Goal: Task Accomplishment & Management: Use online tool/utility

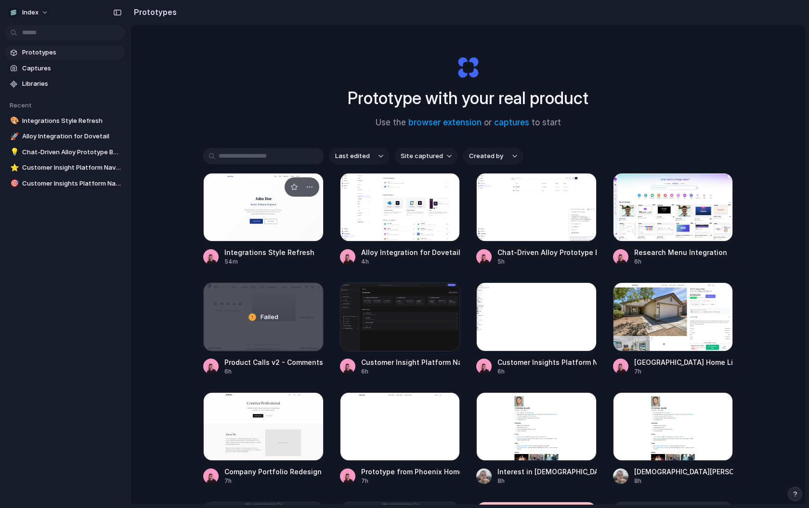
click at [207, 199] on div at bounding box center [263, 207] width 120 height 68
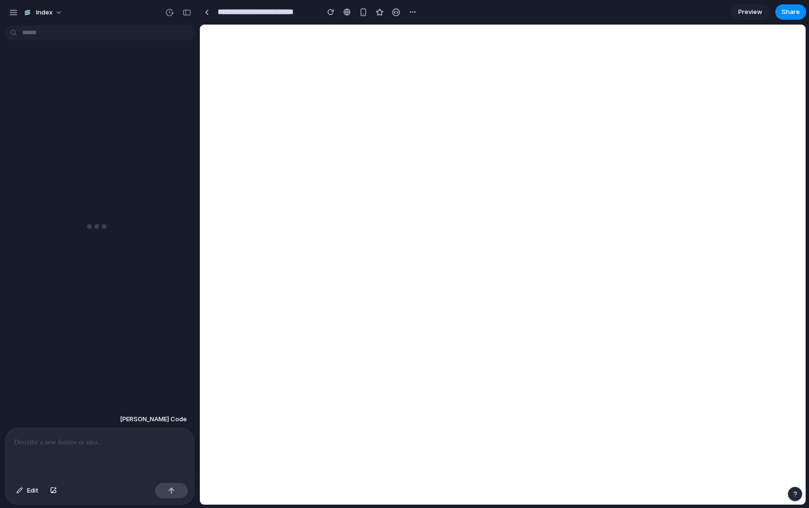
scroll to position [999, 0]
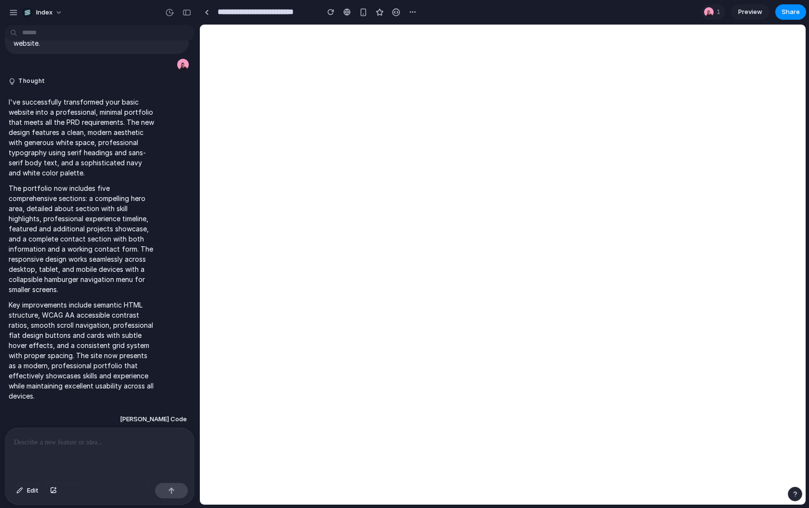
click at [113, 452] on div at bounding box center [99, 453] width 189 height 51
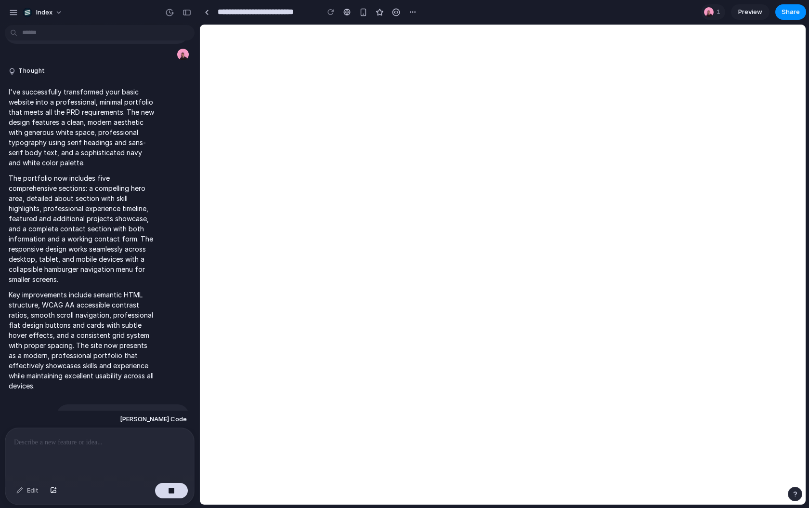
scroll to position [1068, 0]
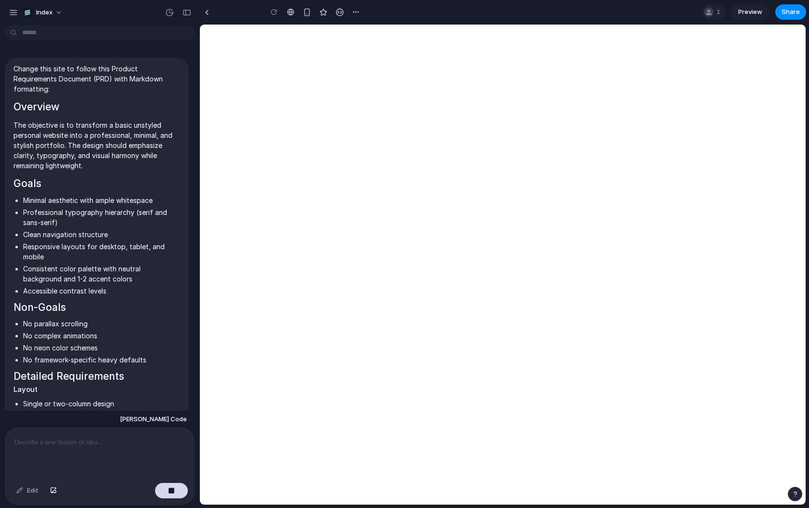
scroll to position [1046, 0]
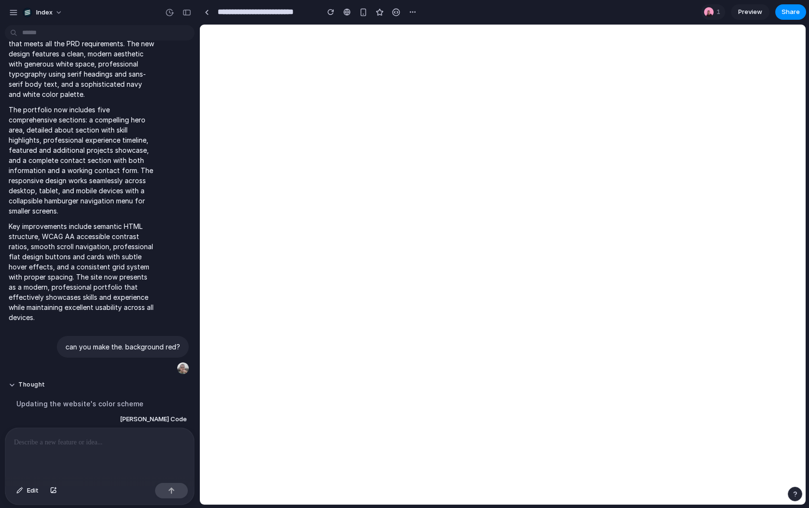
scroll to position [1345, 0]
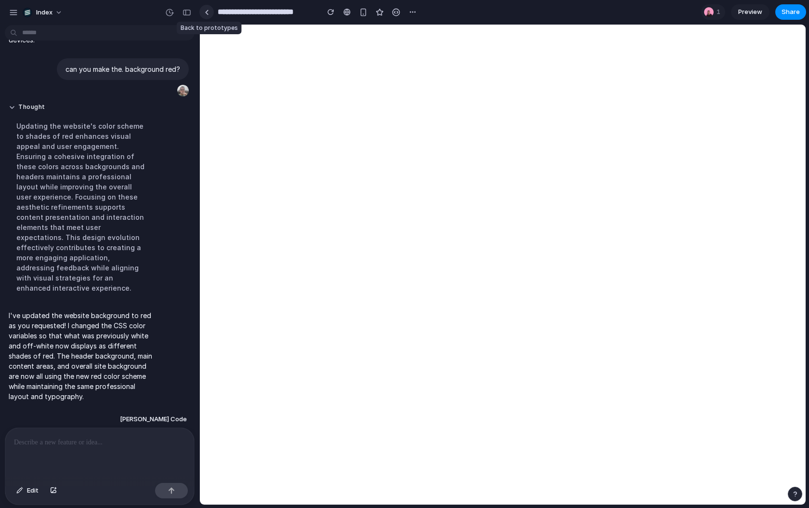
click at [205, 15] on link at bounding box center [206, 12] width 14 height 14
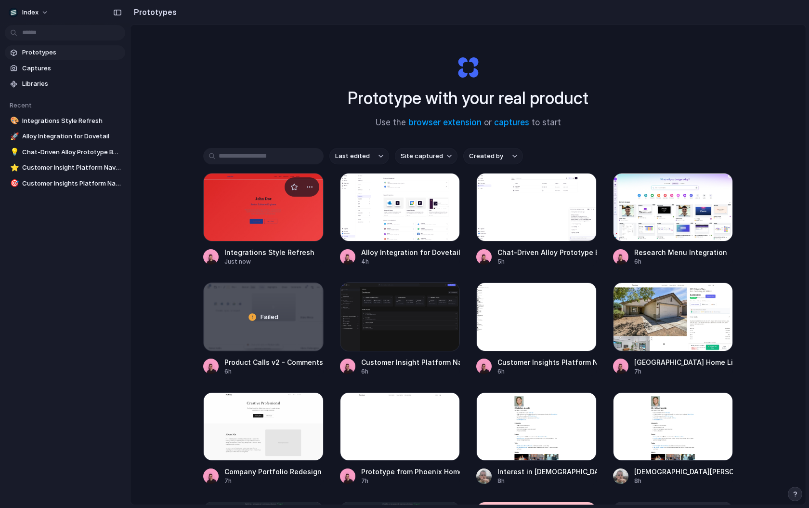
click at [221, 223] on div at bounding box center [263, 207] width 120 height 68
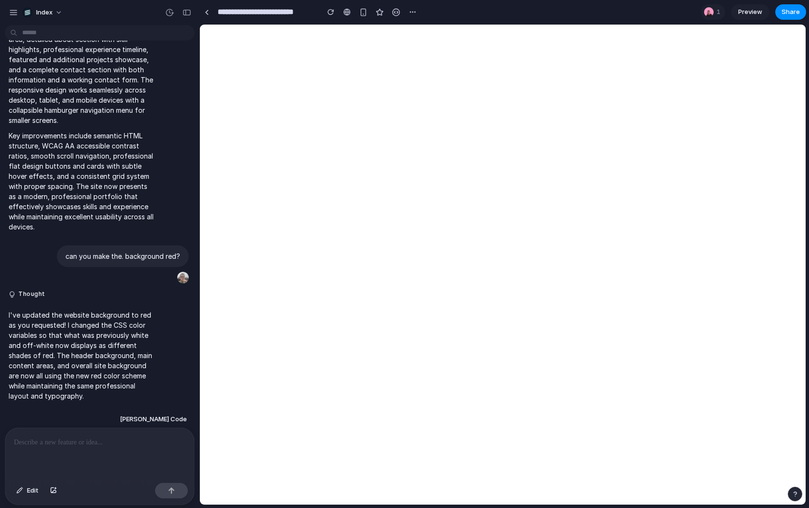
scroll to position [924, 0]
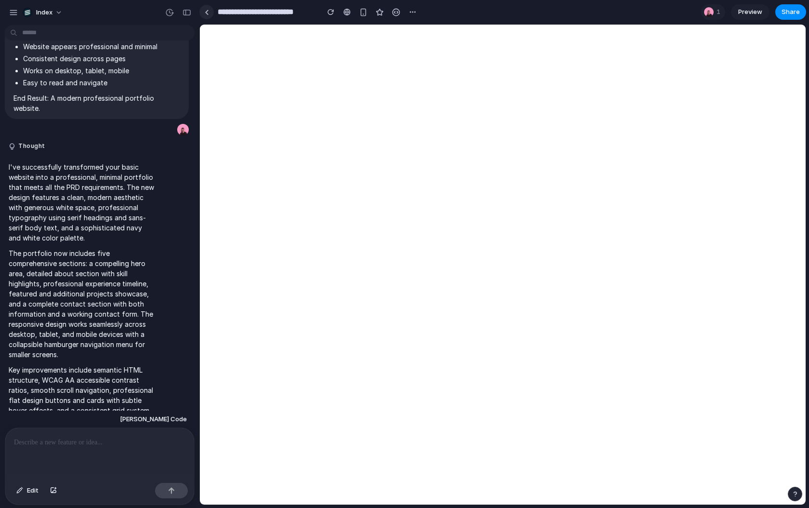
click at [207, 6] on link at bounding box center [206, 12] width 14 height 14
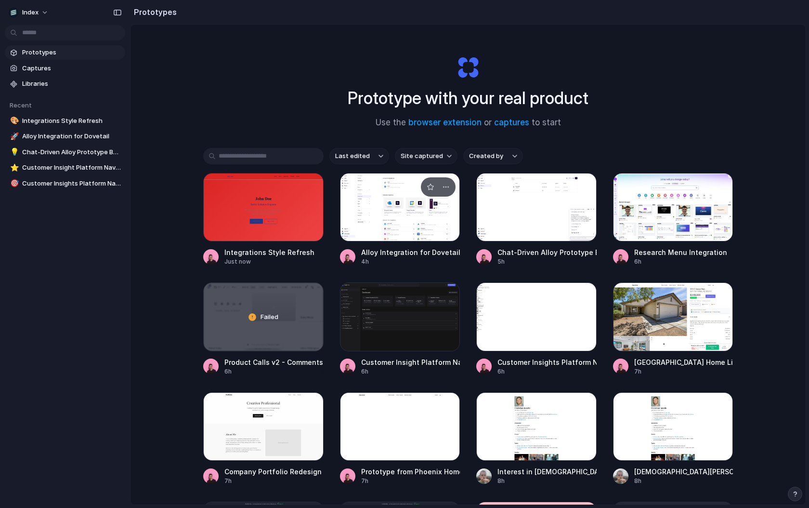
click at [380, 214] on div at bounding box center [400, 207] width 120 height 68
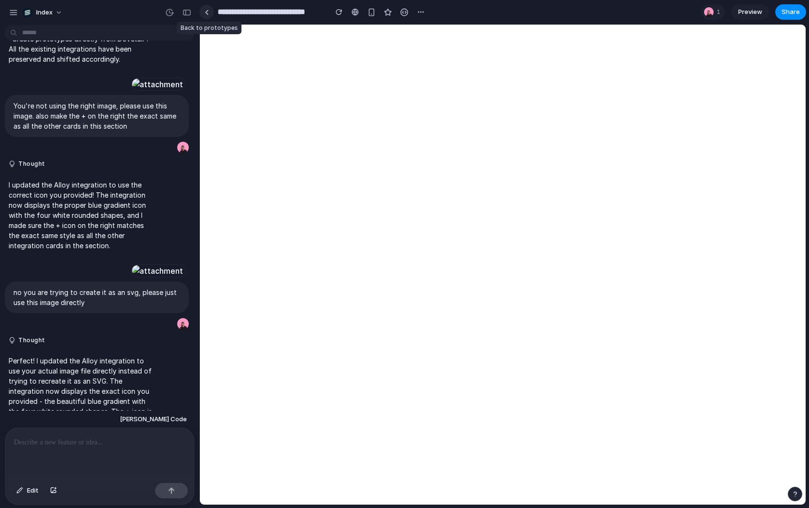
scroll to position [351, 0]
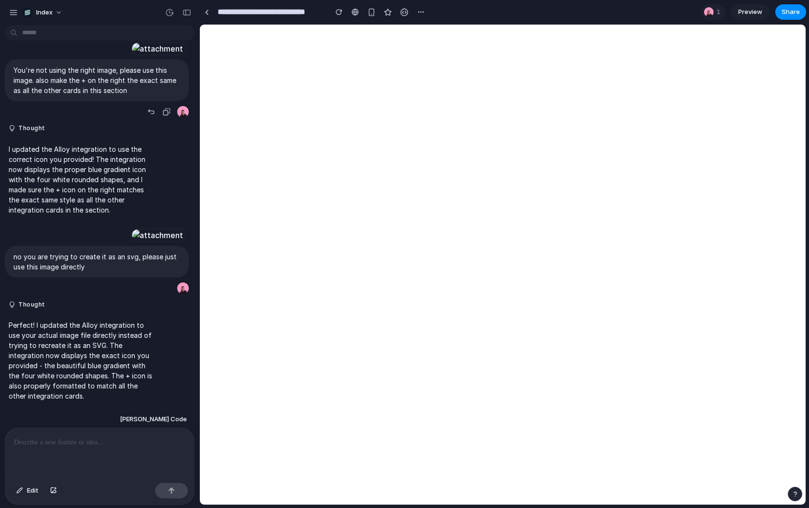
click at [131, 55] on div at bounding box center [157, 48] width 53 height 13
click at [202, 7] on link at bounding box center [206, 12] width 14 height 14
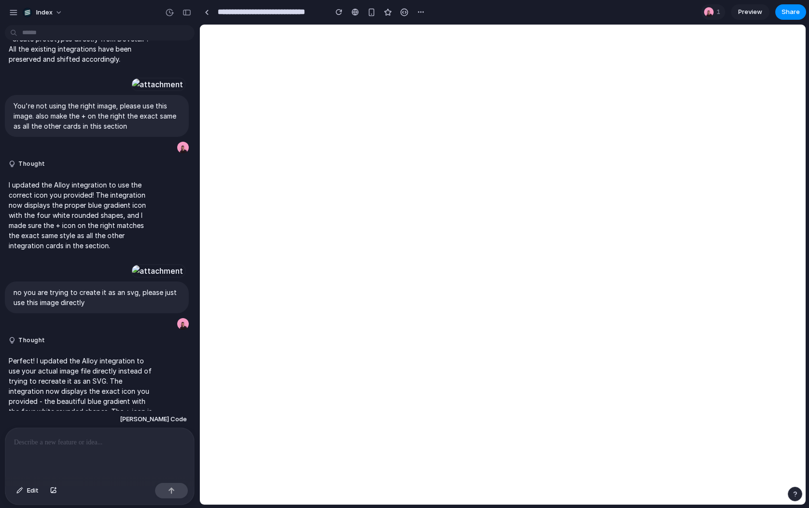
scroll to position [351, 0]
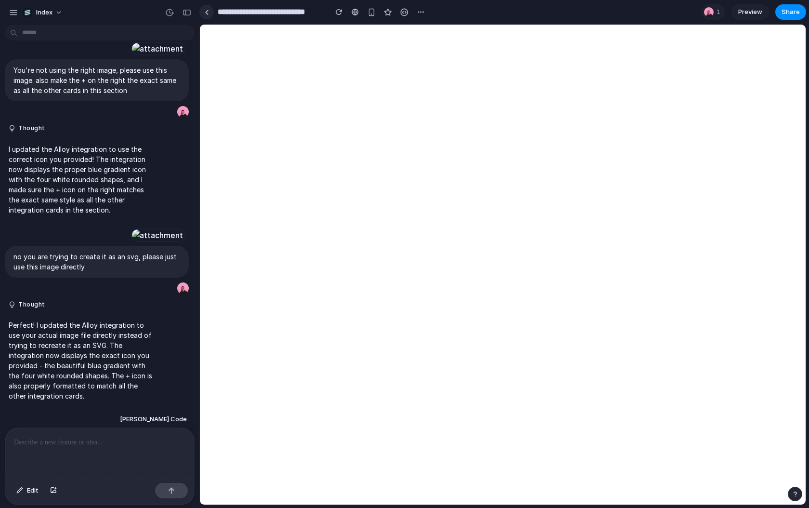
click at [209, 13] on link at bounding box center [206, 12] width 14 height 14
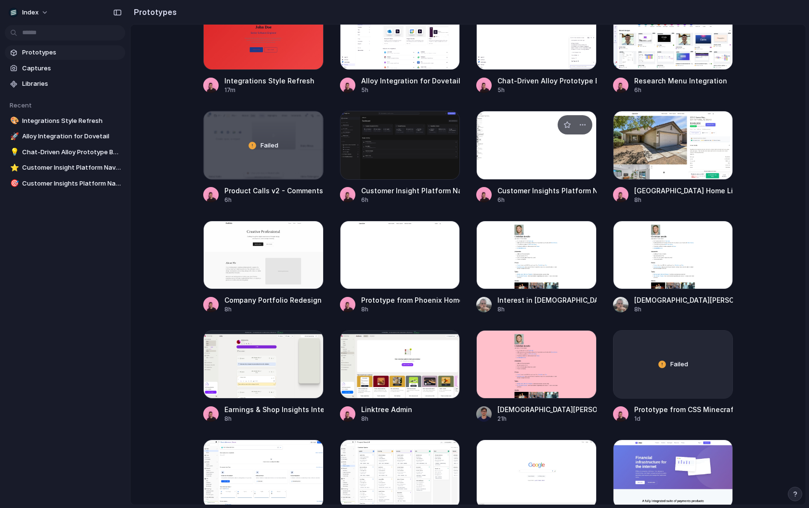
scroll to position [181, 0]
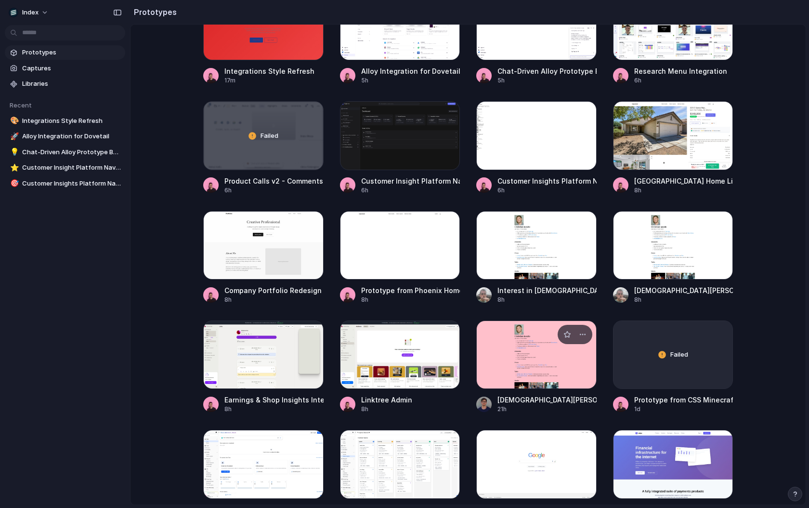
click at [526, 366] on div at bounding box center [536, 354] width 120 height 68
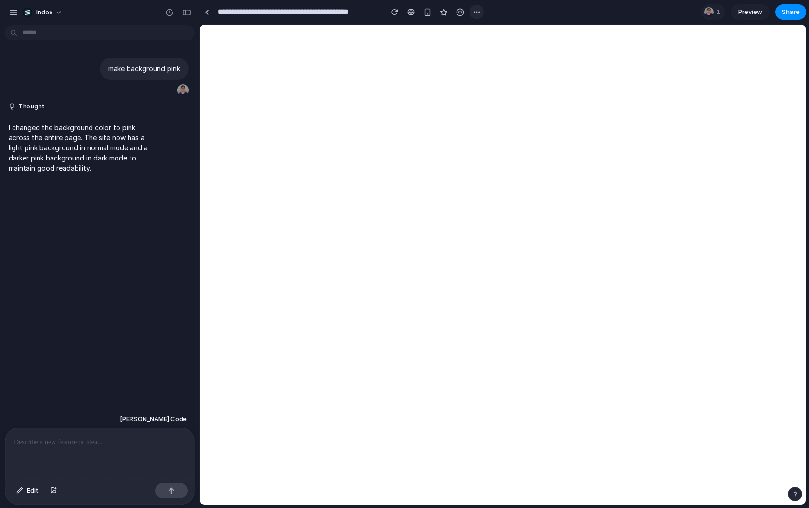
click at [471, 14] on button "button" at bounding box center [477, 12] width 14 height 14
click at [478, 27] on li "Duplicate" at bounding box center [498, 33] width 55 height 15
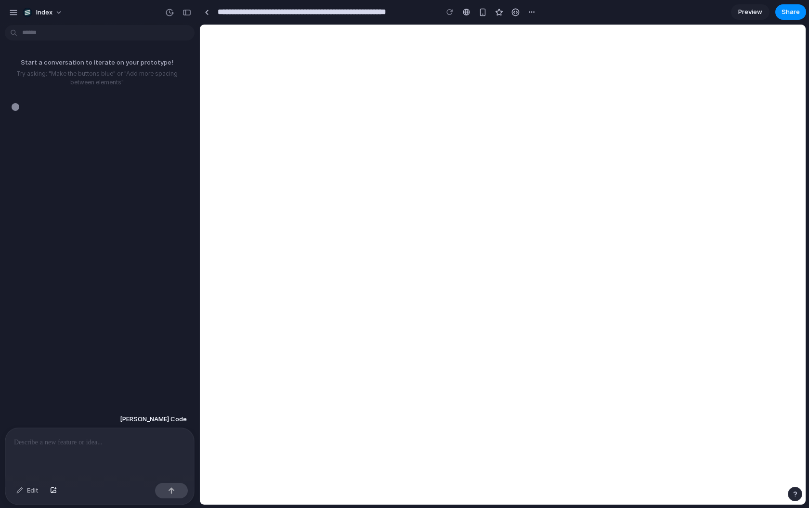
type input "**********"
click at [97, 435] on div at bounding box center [99, 453] width 189 height 51
type input "**********"
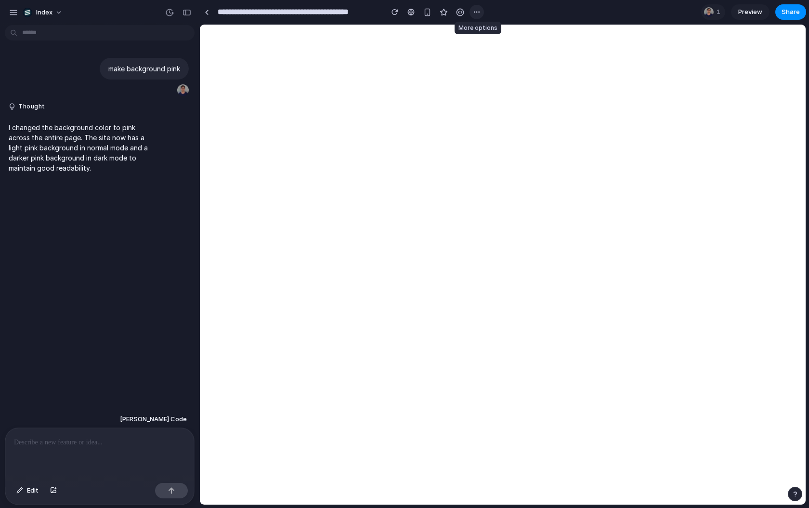
click at [479, 13] on div "button" at bounding box center [477, 12] width 8 height 8
click at [485, 34] on div "Duplicate" at bounding box center [495, 33] width 41 height 10
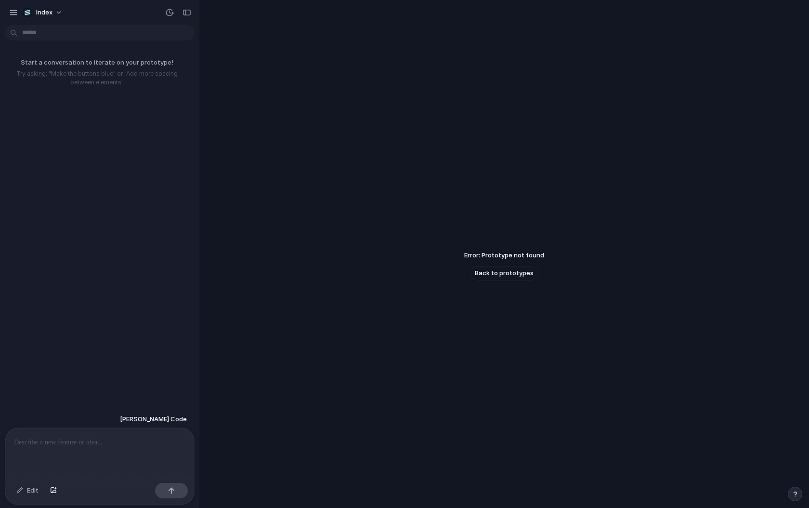
click at [87, 445] on p at bounding box center [99, 442] width 171 height 12
click at [88, 444] on p at bounding box center [99, 442] width 171 height 12
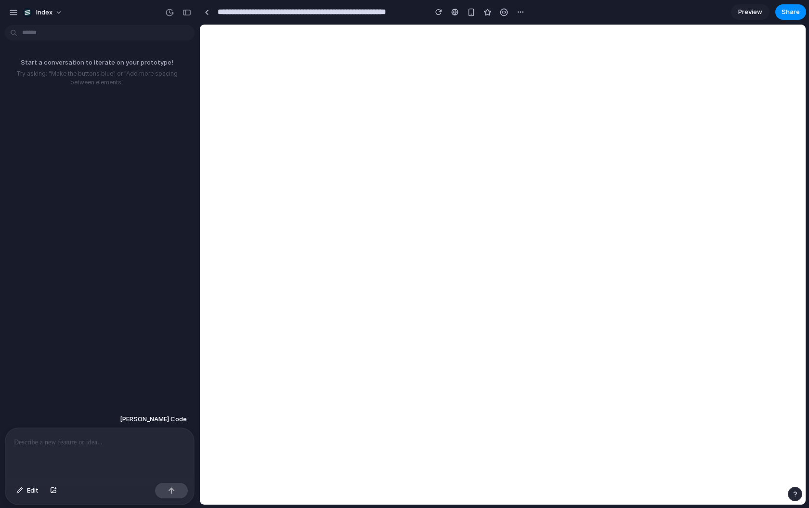
click at [93, 442] on p at bounding box center [99, 442] width 171 height 12
click at [94, 444] on p at bounding box center [99, 442] width 171 height 12
type input "**********"
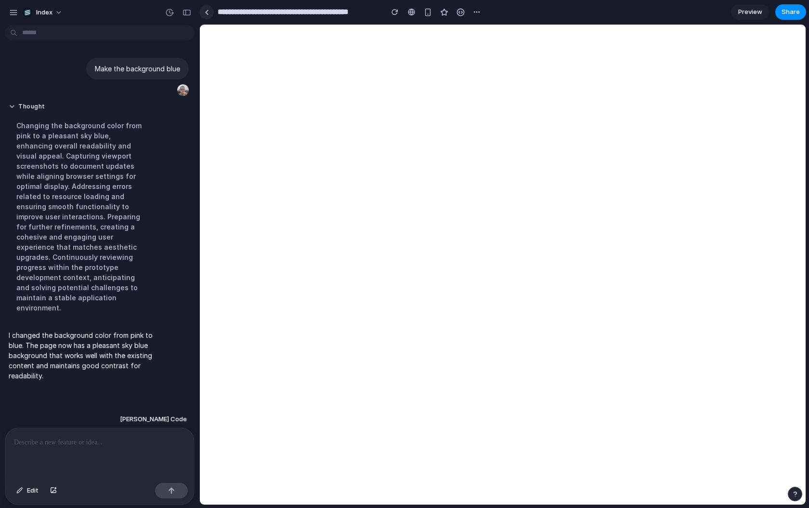
click at [210, 9] on link at bounding box center [206, 12] width 14 height 14
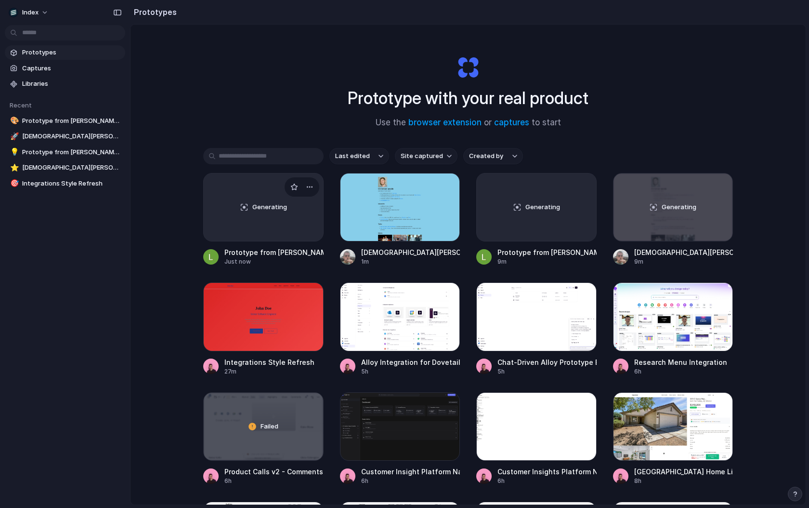
click at [207, 204] on div "Generating" at bounding box center [263, 206] width 119 height 67
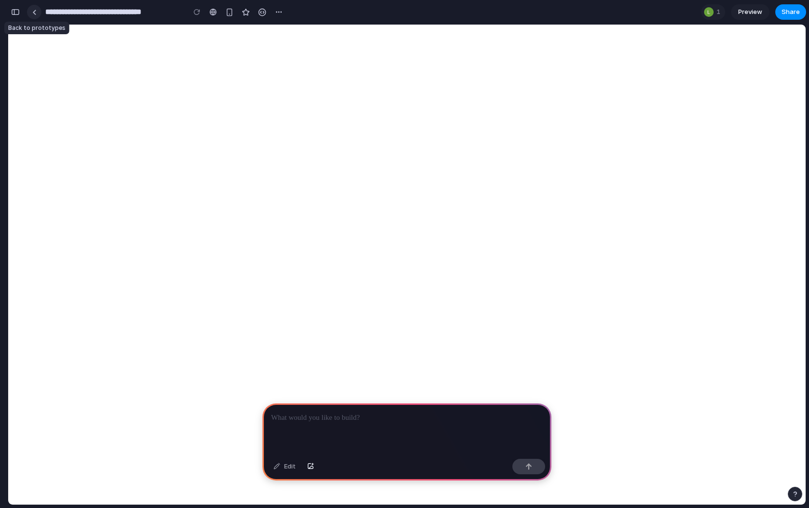
click at [32, 12] on link at bounding box center [34, 12] width 14 height 14
